Goal: Information Seeking & Learning: Learn about a topic

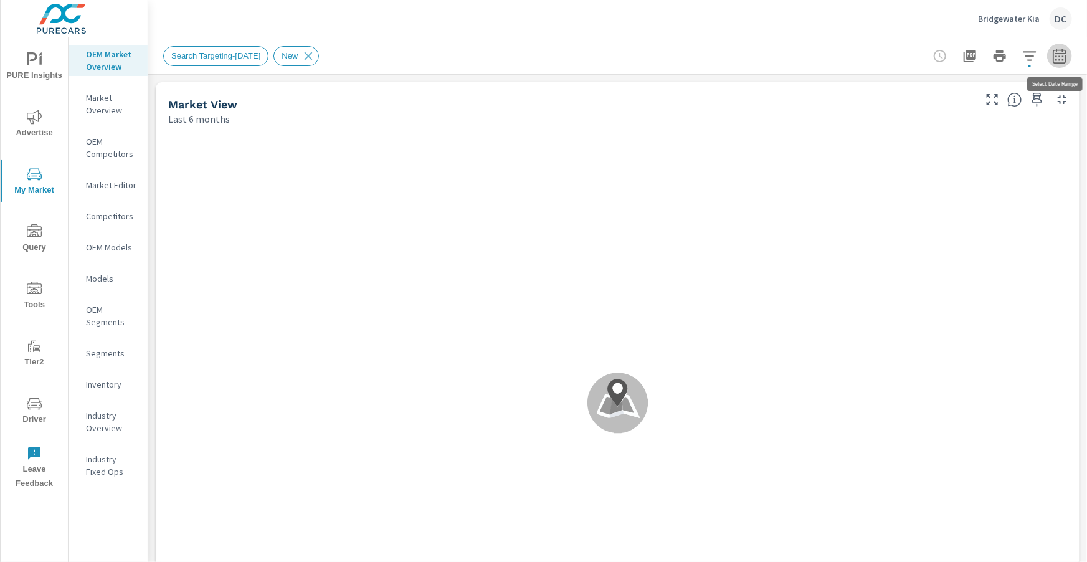
click at [1069, 59] on button "button" at bounding box center [1059, 56] width 25 height 25
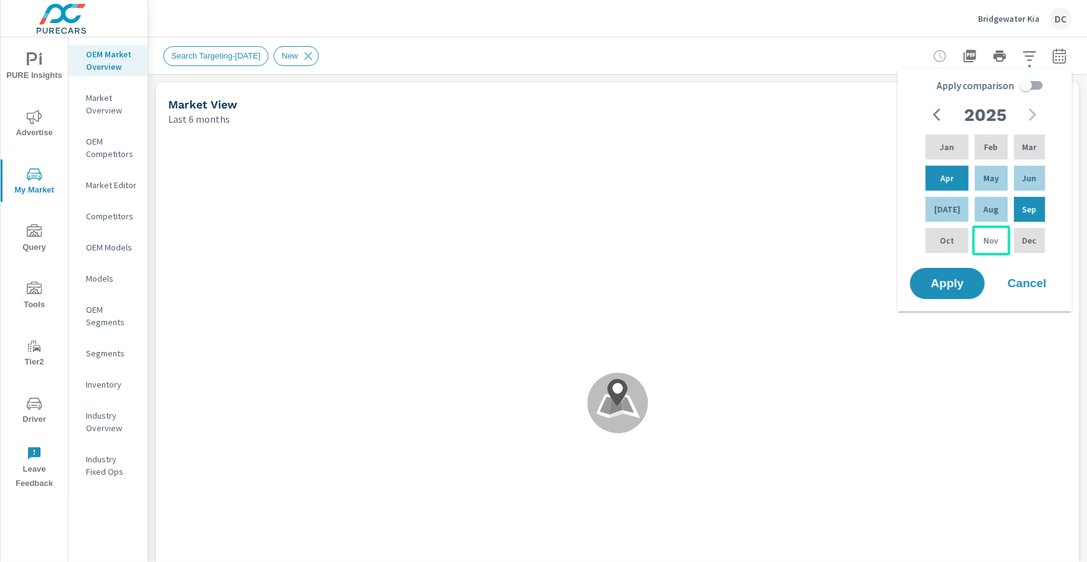
scroll to position [420, 0]
click at [950, 281] on span "Apply" at bounding box center [947, 284] width 51 height 12
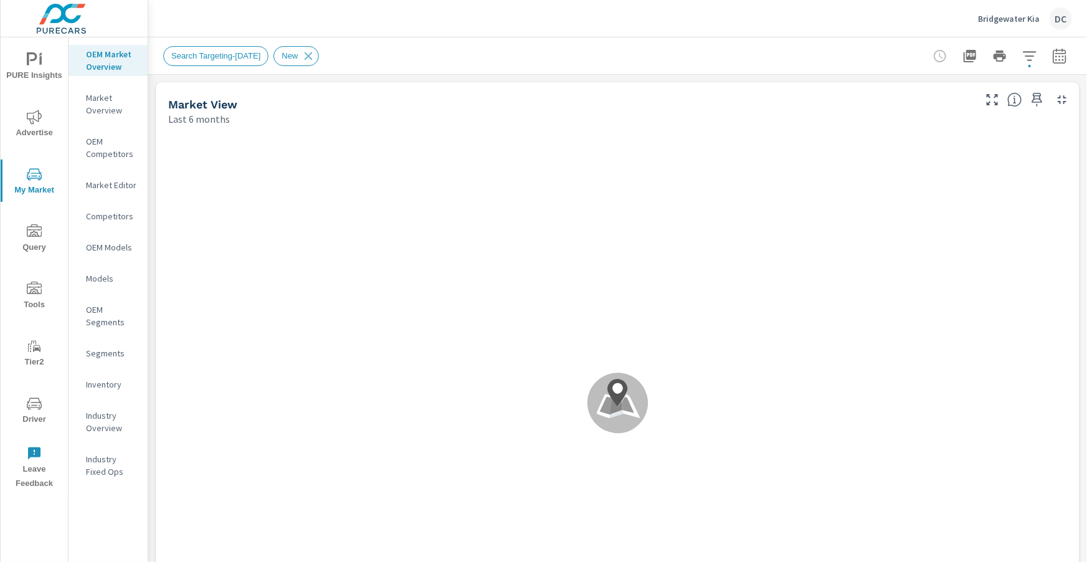
click at [1060, 52] on icon "button" at bounding box center [1059, 56] width 15 height 15
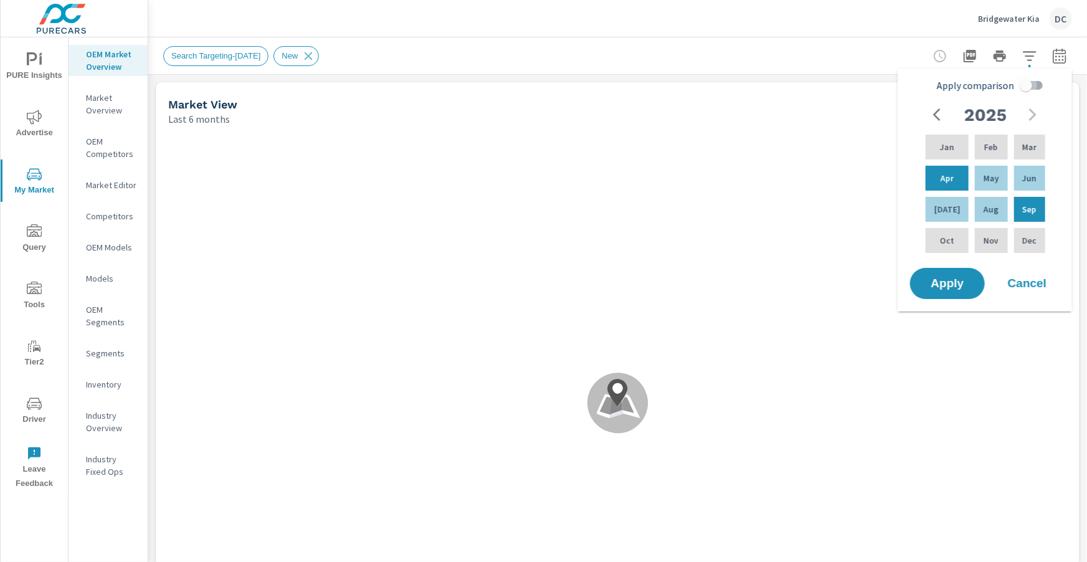
click at [1026, 87] on input "Apply comparison" at bounding box center [1025, 86] width 71 height 24
checkbox input "true"
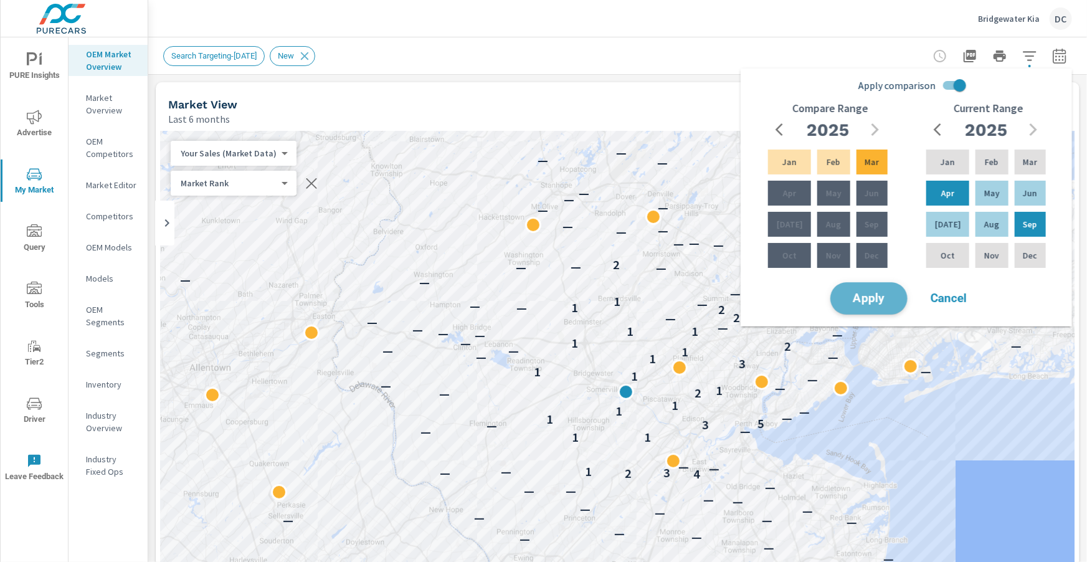
click at [883, 293] on span "Apply" at bounding box center [868, 299] width 51 height 12
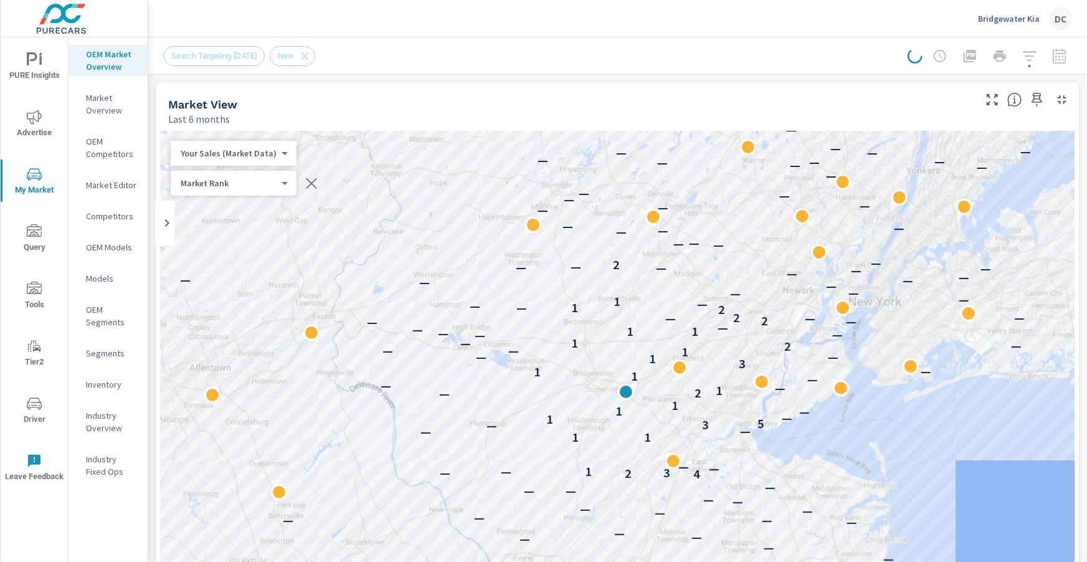
scroll to position [6, 0]
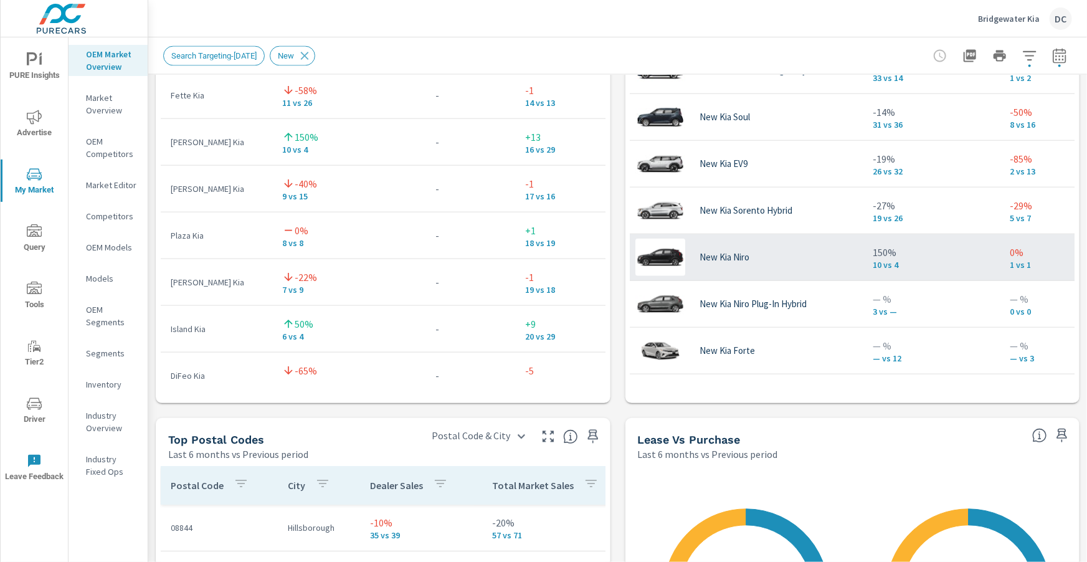
scroll to position [1134, 0]
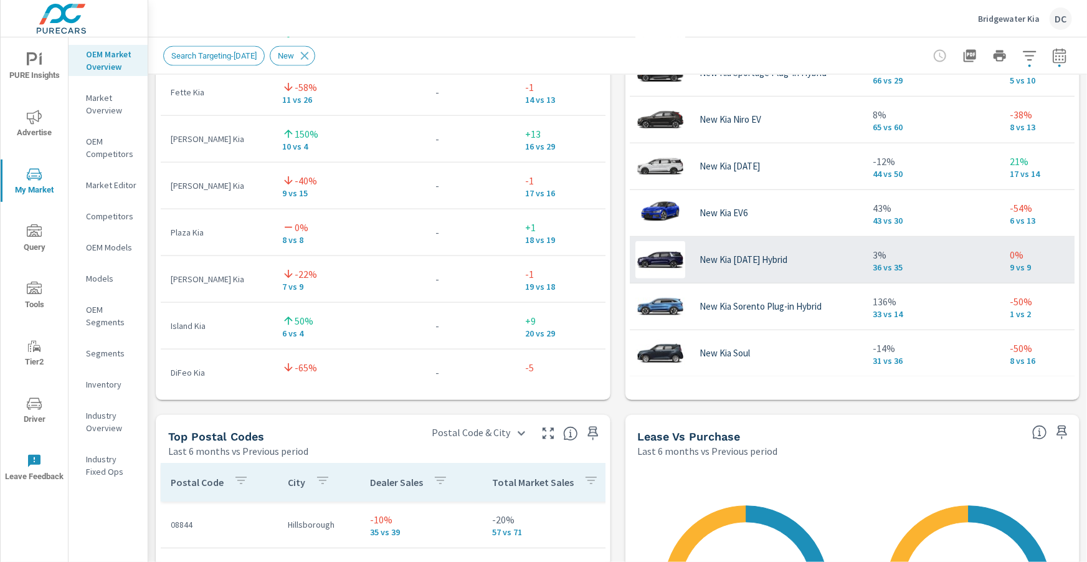
scroll to position [44, 10]
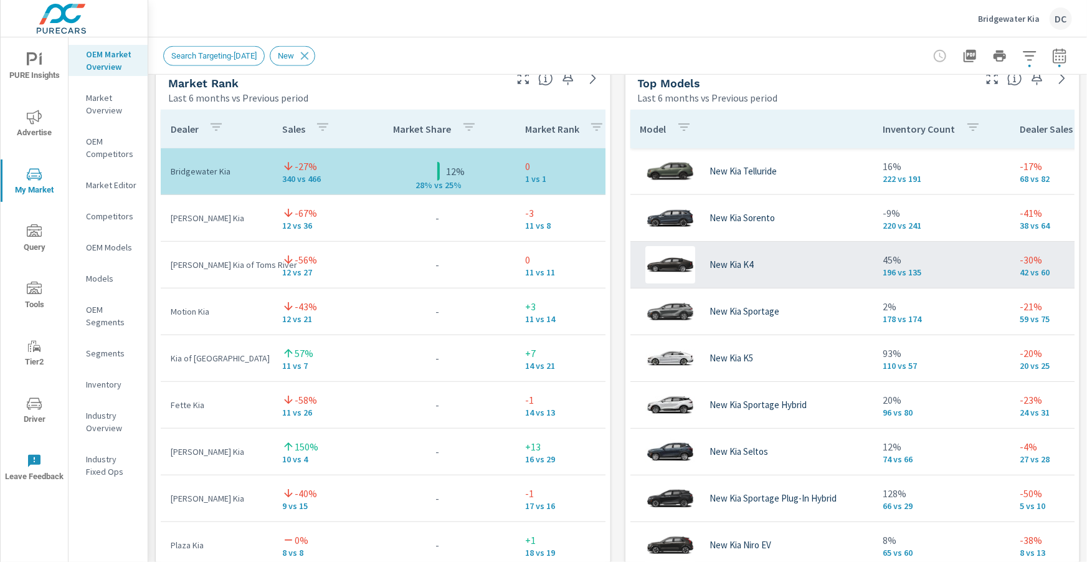
click at [762, 259] on div "New Kia K4" at bounding box center [751, 264] width 223 height 37
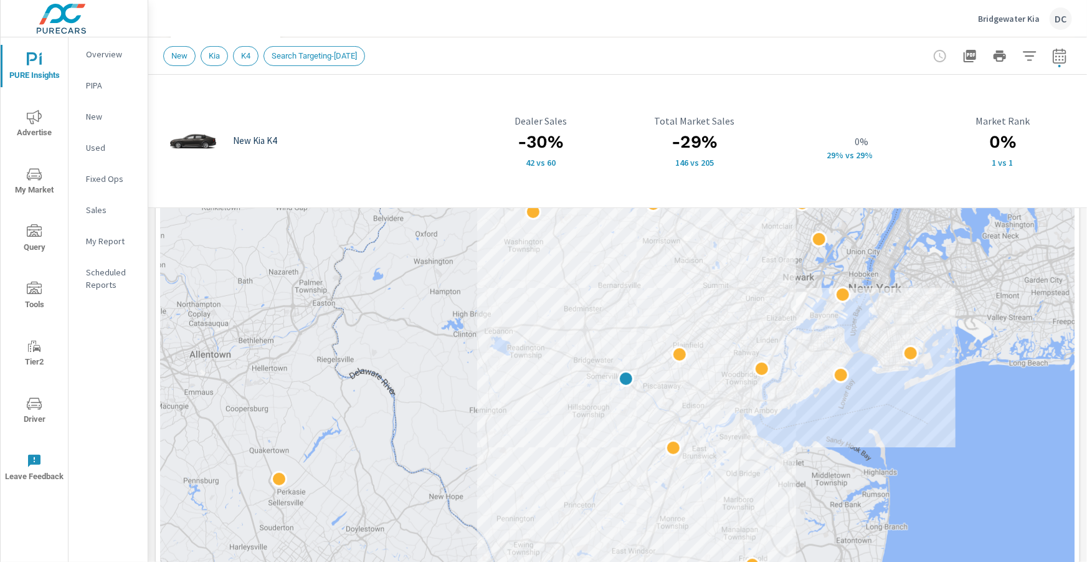
scroll to position [225, 0]
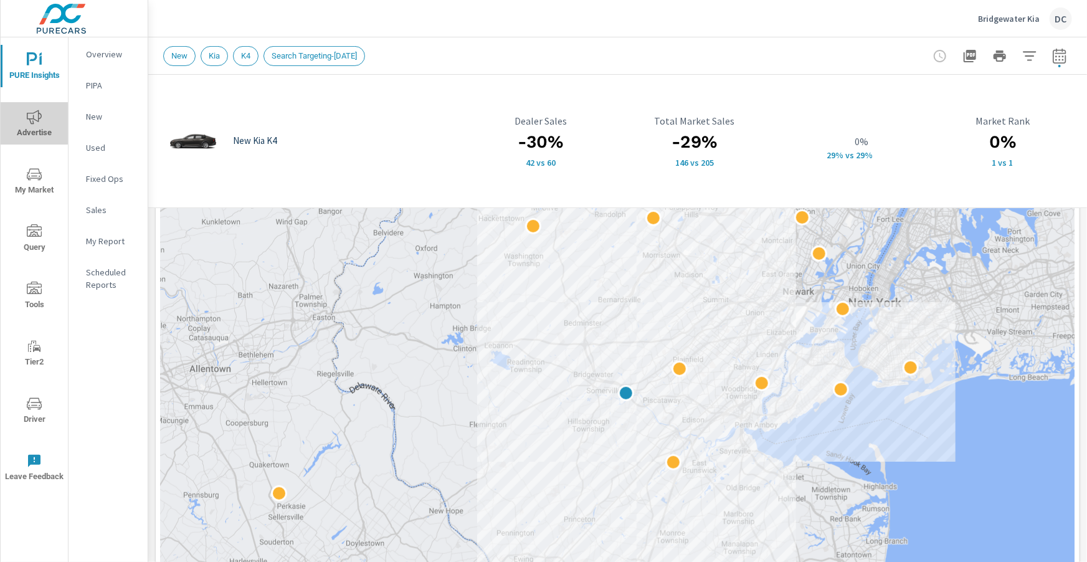
click at [37, 119] on icon "nav menu" at bounding box center [34, 117] width 15 height 15
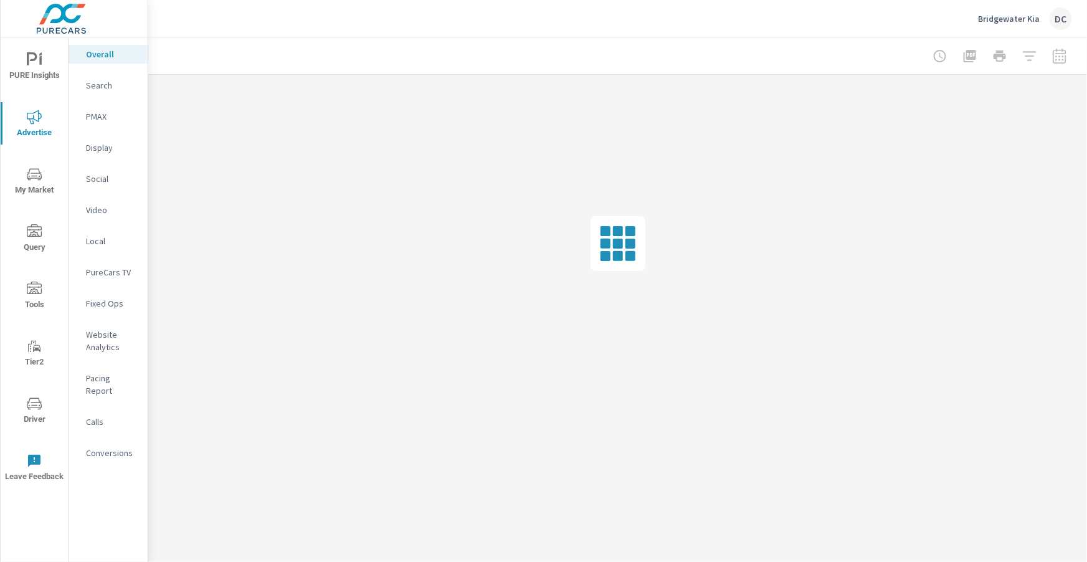
click at [34, 407] on icon "nav menu" at bounding box center [34, 403] width 15 height 15
